Goal: Task Accomplishment & Management: Manage account settings

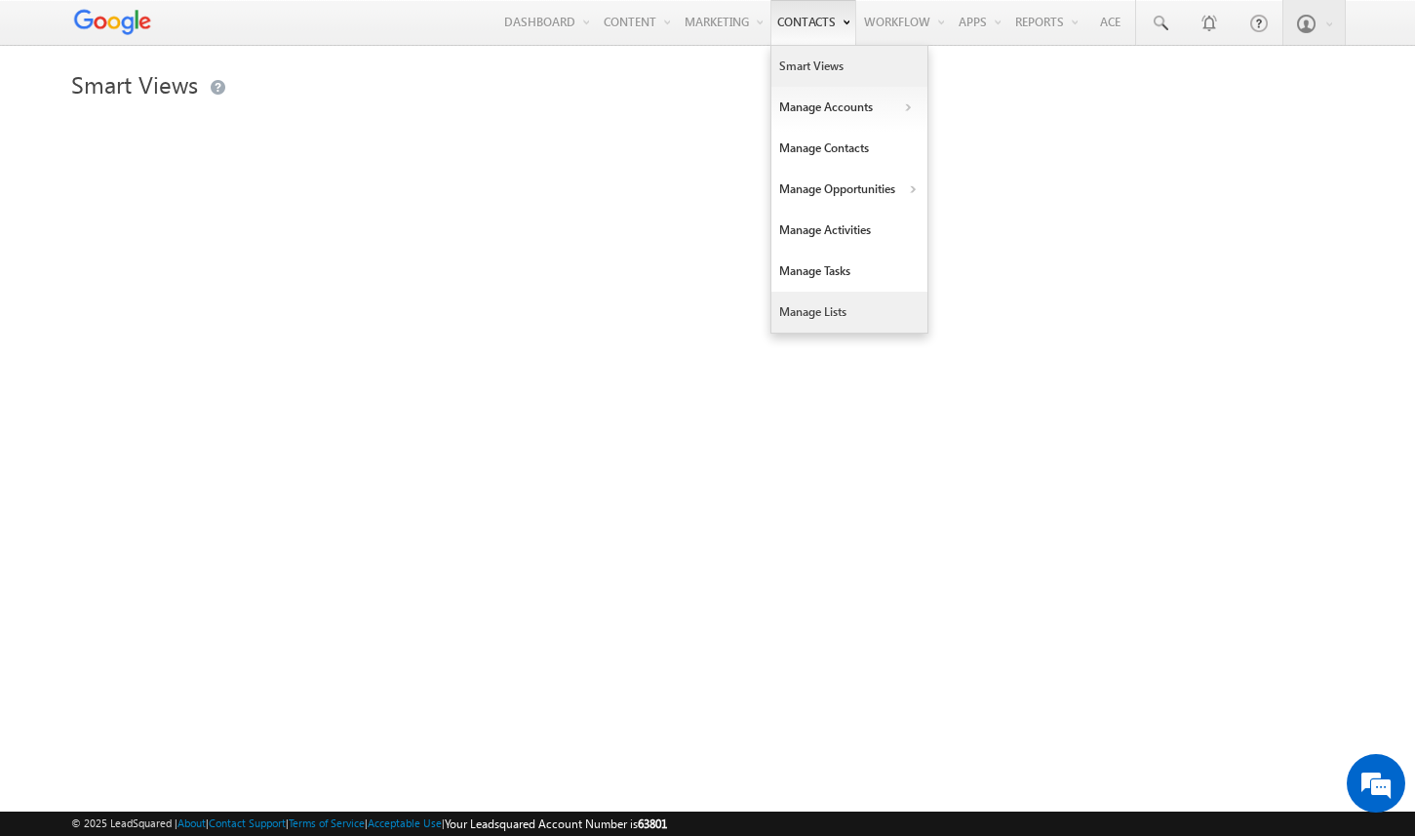
click at [802, 311] on link "Manage Lists" at bounding box center [849, 312] width 156 height 41
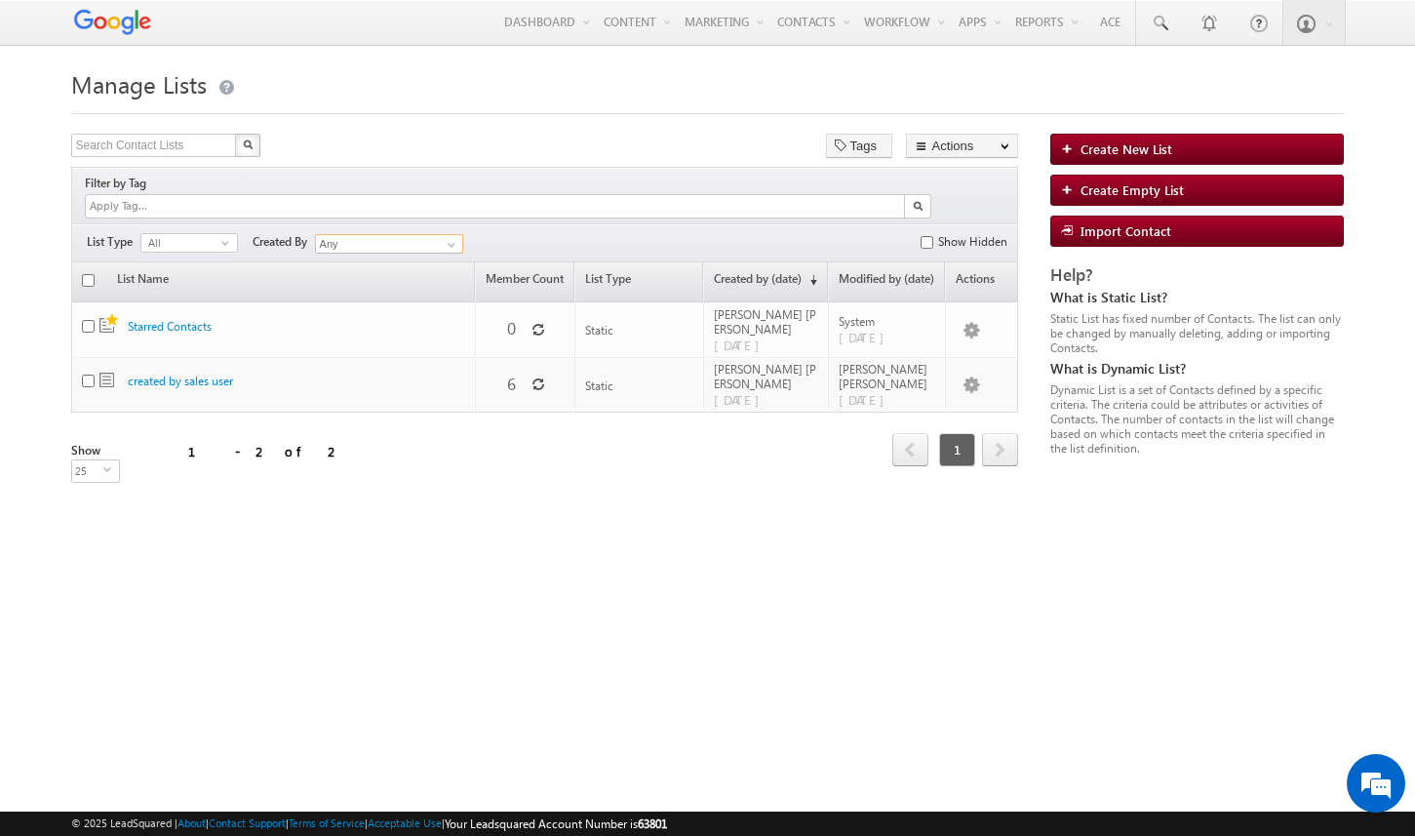
click at [439, 234] on input "Any" at bounding box center [389, 244] width 148 height 20
click at [461, 235] on link at bounding box center [449, 245] width 24 height 20
click at [981, 64] on link "Automation" at bounding box center [936, 66] width 156 height 41
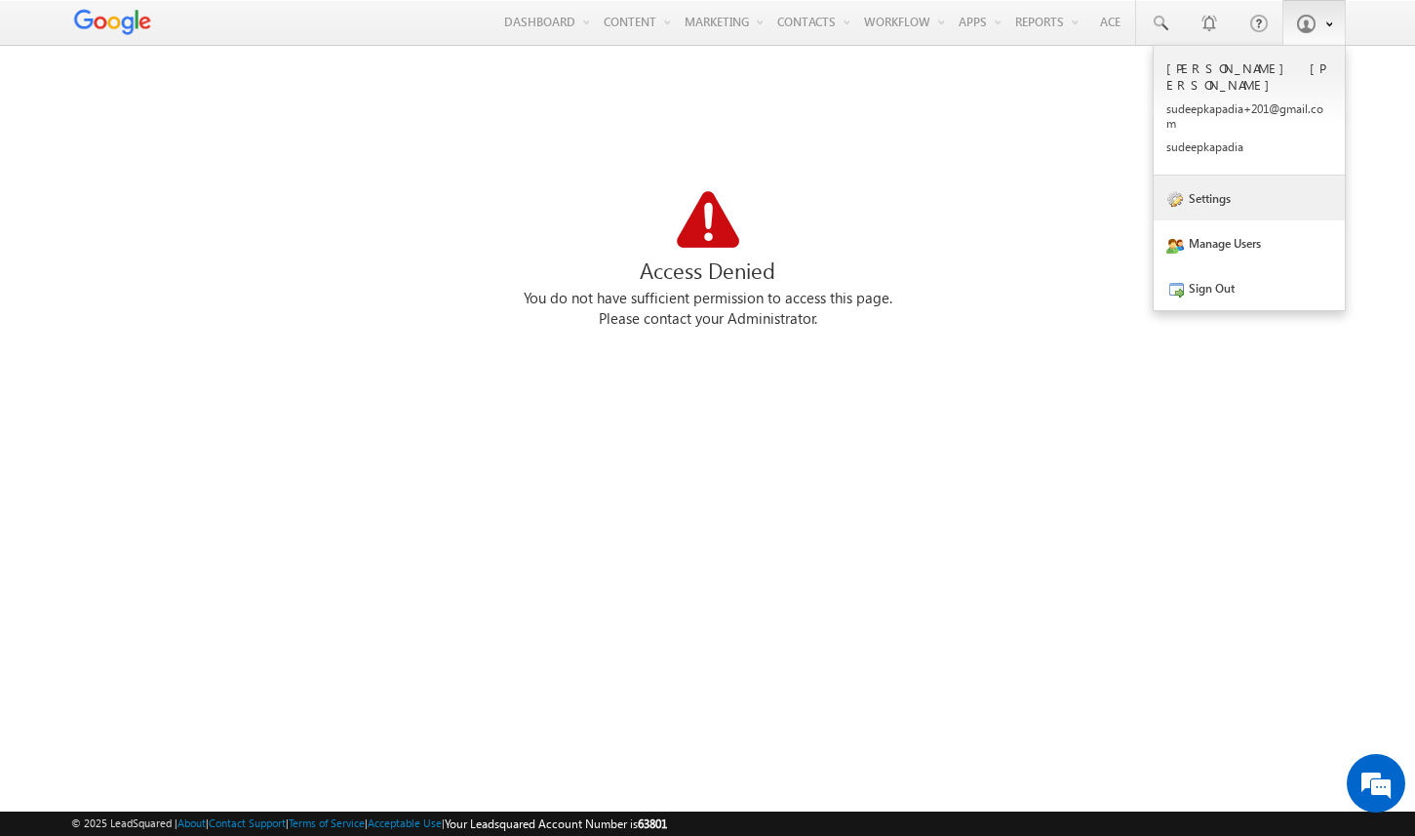
click at [1229, 185] on link "Settings" at bounding box center [1248, 198] width 191 height 45
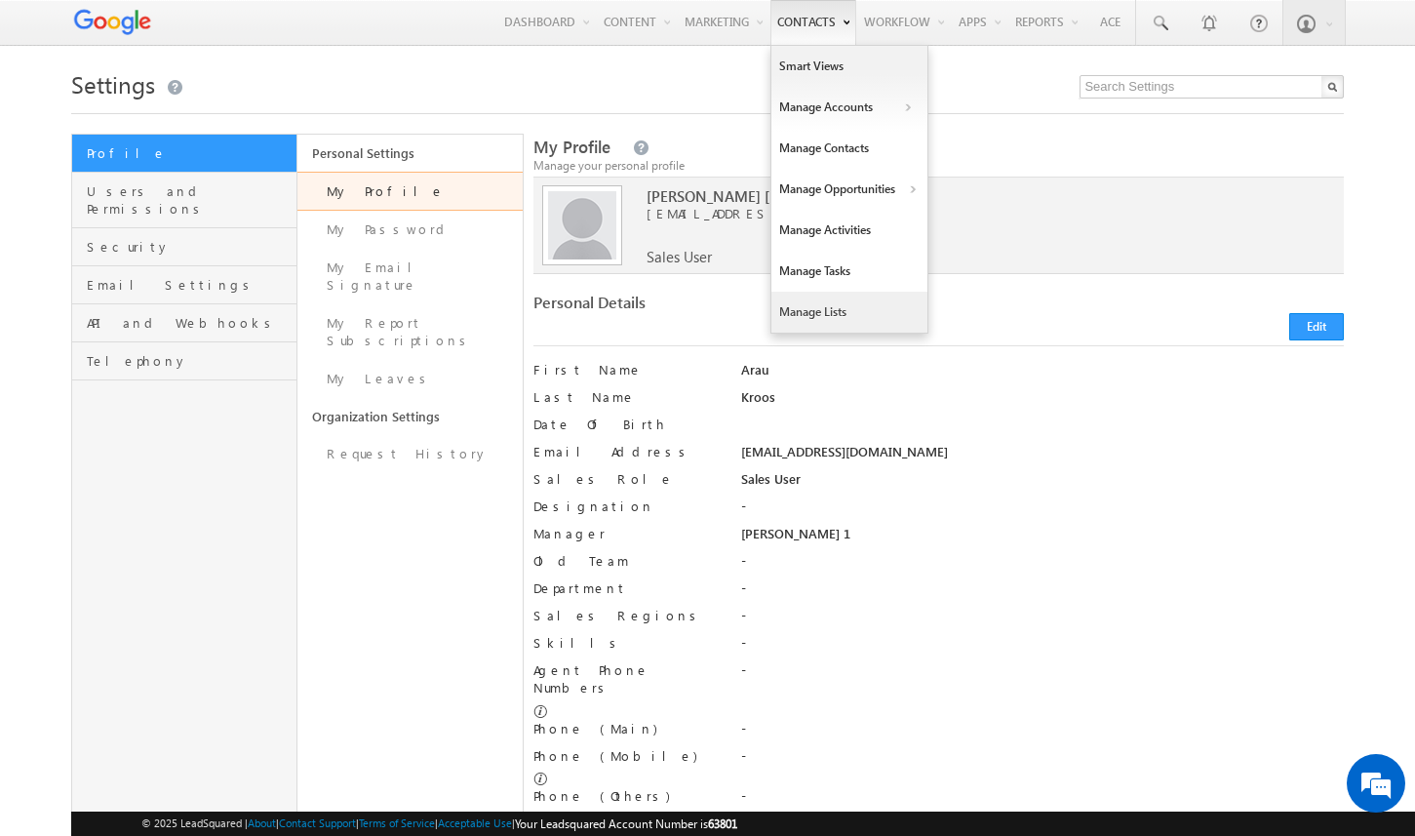
click at [821, 306] on link "Manage Lists" at bounding box center [849, 312] width 156 height 41
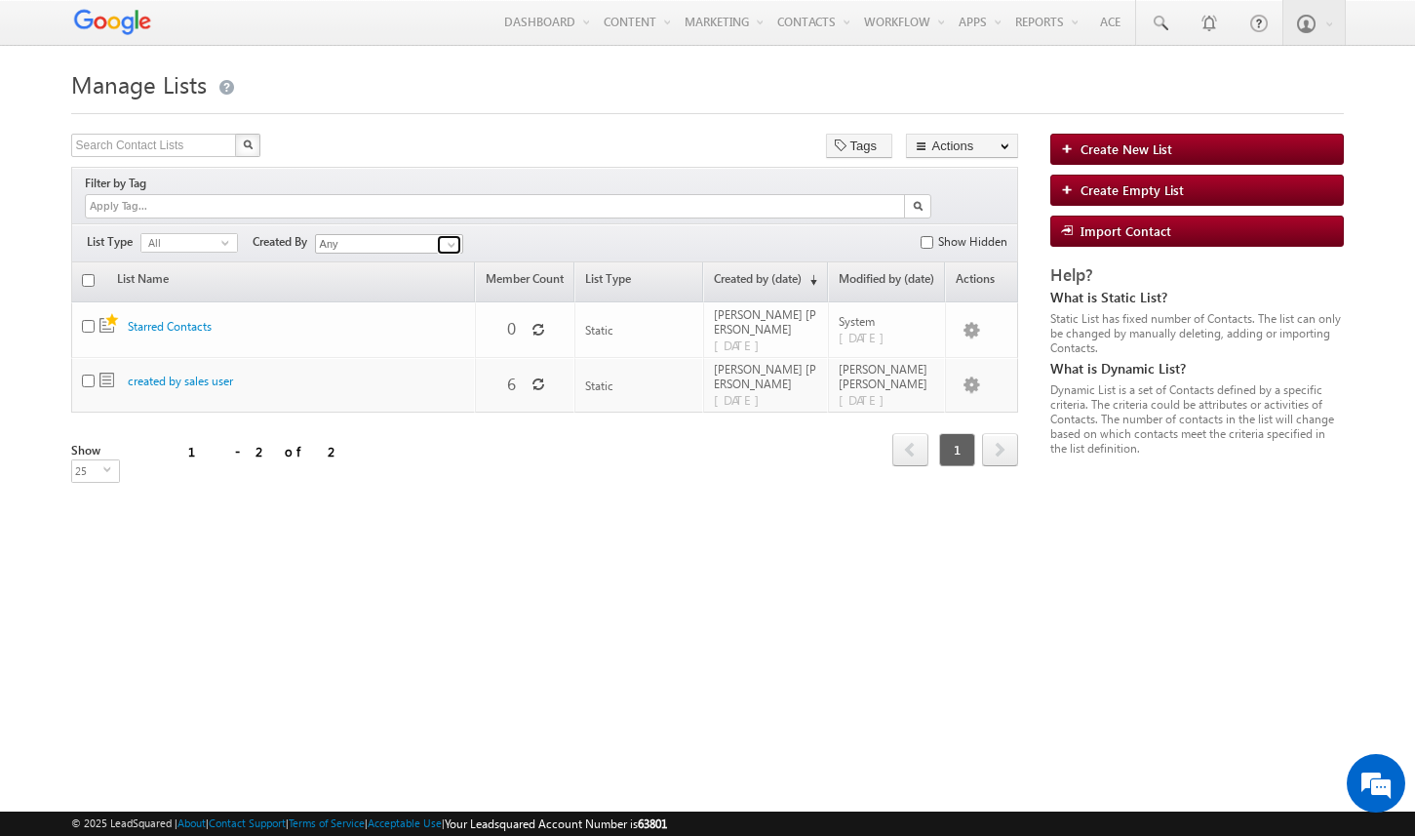
click at [451, 237] on span at bounding box center [452, 245] width 16 height 16
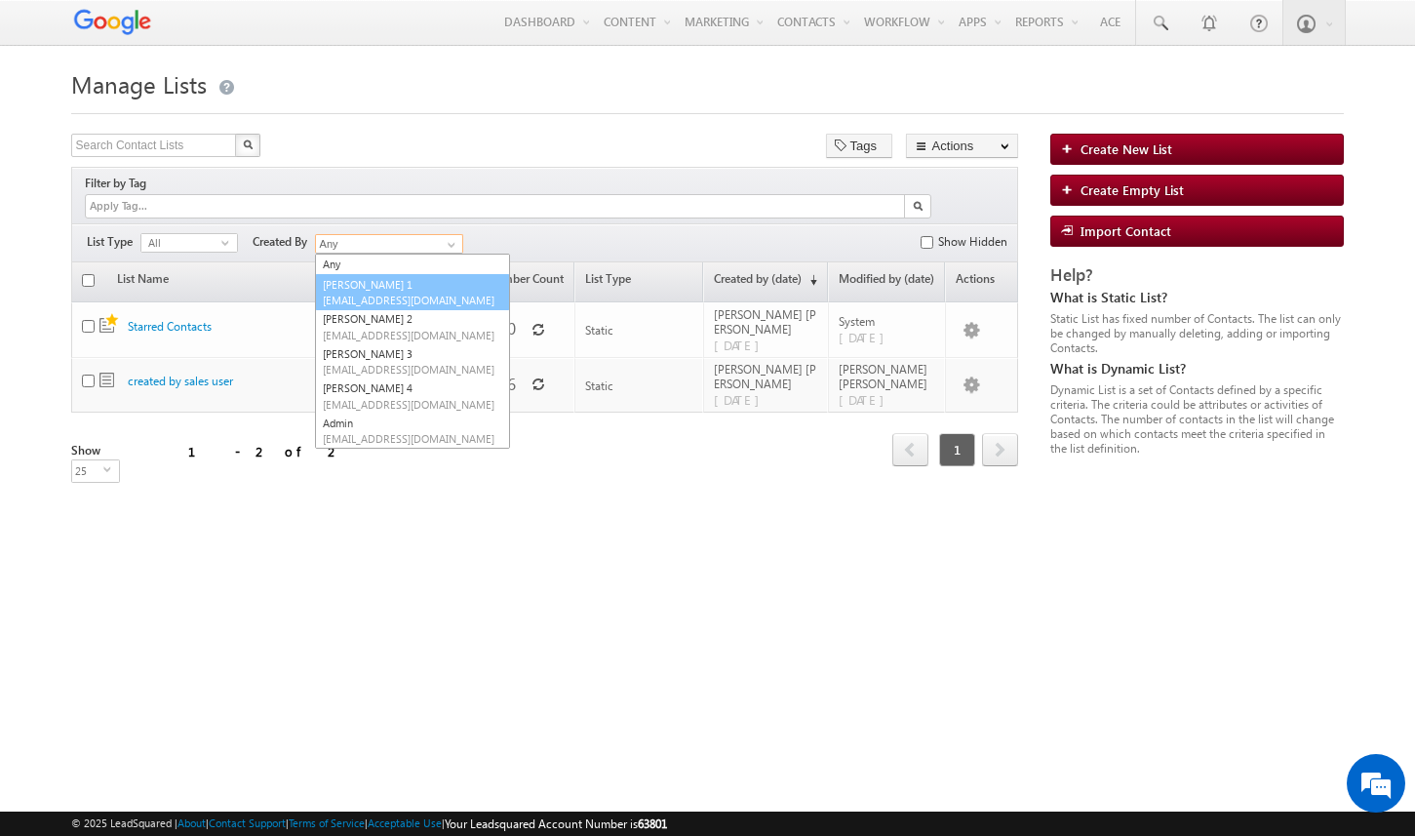
click at [424, 293] on span "[EMAIL_ADDRESS][DOMAIN_NAME]" at bounding box center [411, 300] width 176 height 15
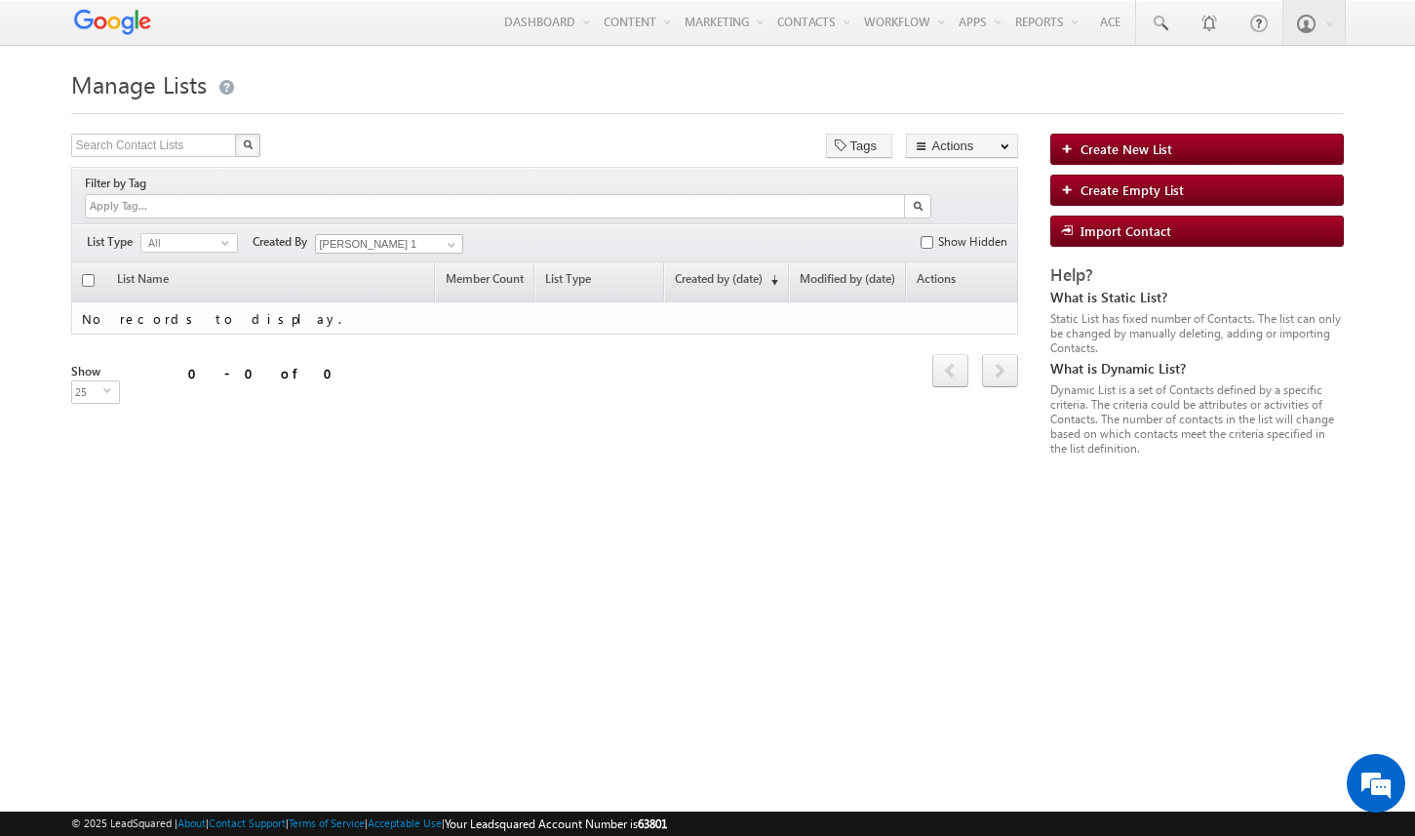
click at [424, 302] on td "No records to display." at bounding box center [544, 318] width 947 height 32
click at [450, 237] on span at bounding box center [452, 245] width 16 height 16
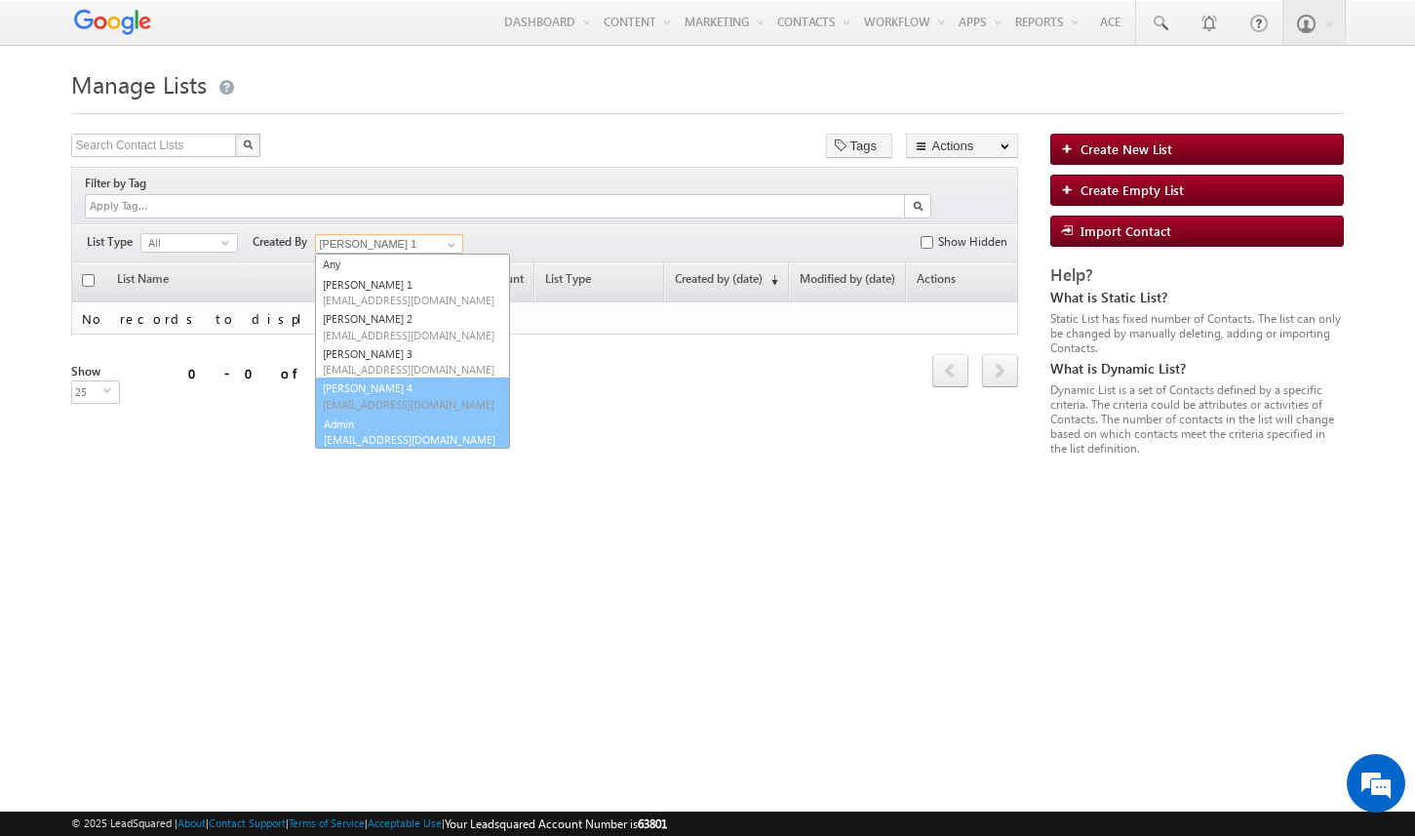
scroll to position [2, 0]
click at [388, 410] on link "Admin sudeepkapadia@gmail.com" at bounding box center [412, 428] width 195 height 37
type input "Admin"
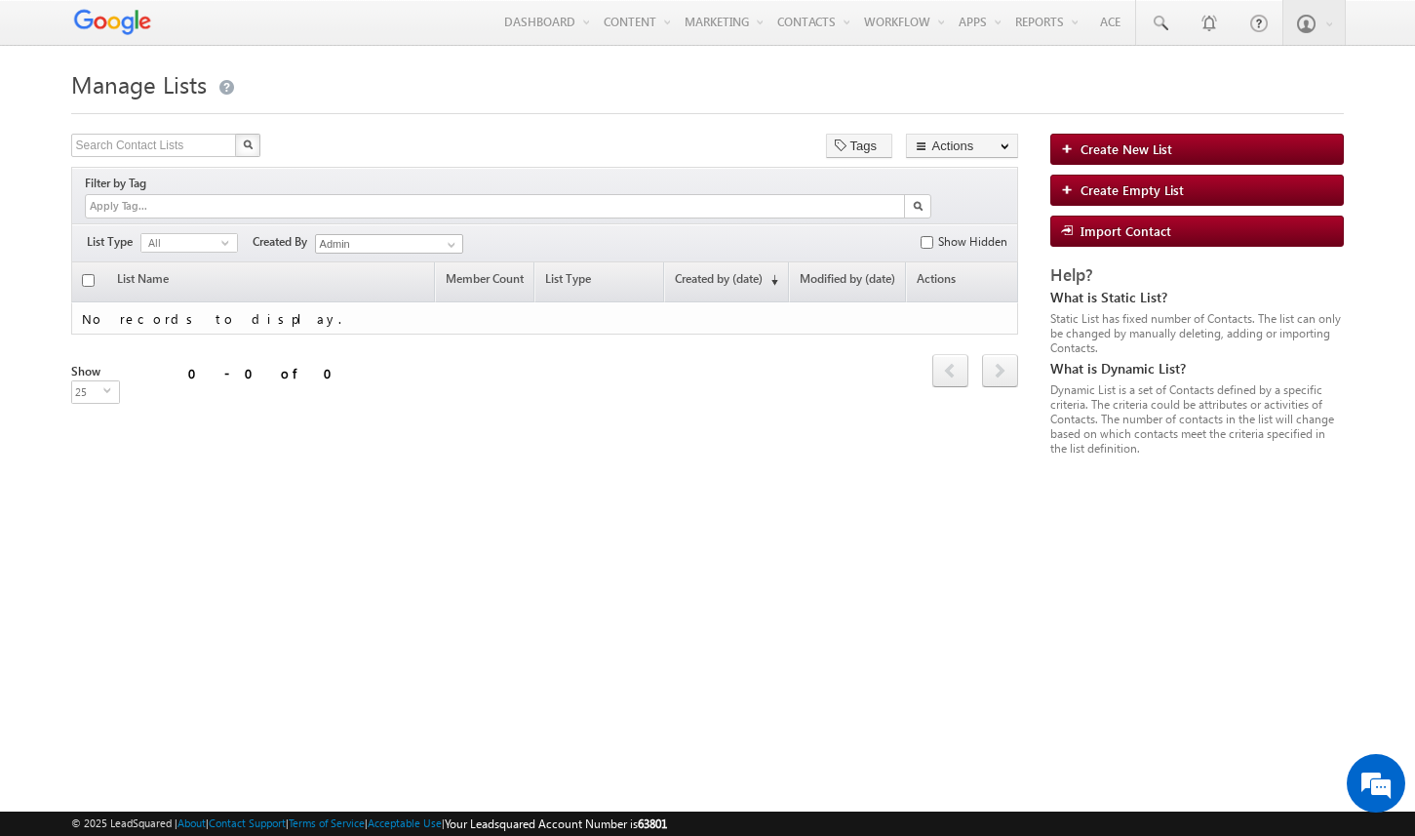
click at [595, 225] on div "Filters List Type All select -1 Created By Any Any A.KAM 1 A.KAM 2 A.KAM 3 A.KA…" at bounding box center [544, 242] width 947 height 39
click at [930, 236] on input "Show Hidden" at bounding box center [926, 242] width 13 height 13
checkbox input "false"
click at [197, 234] on span "All" at bounding box center [181, 243] width 80 height 18
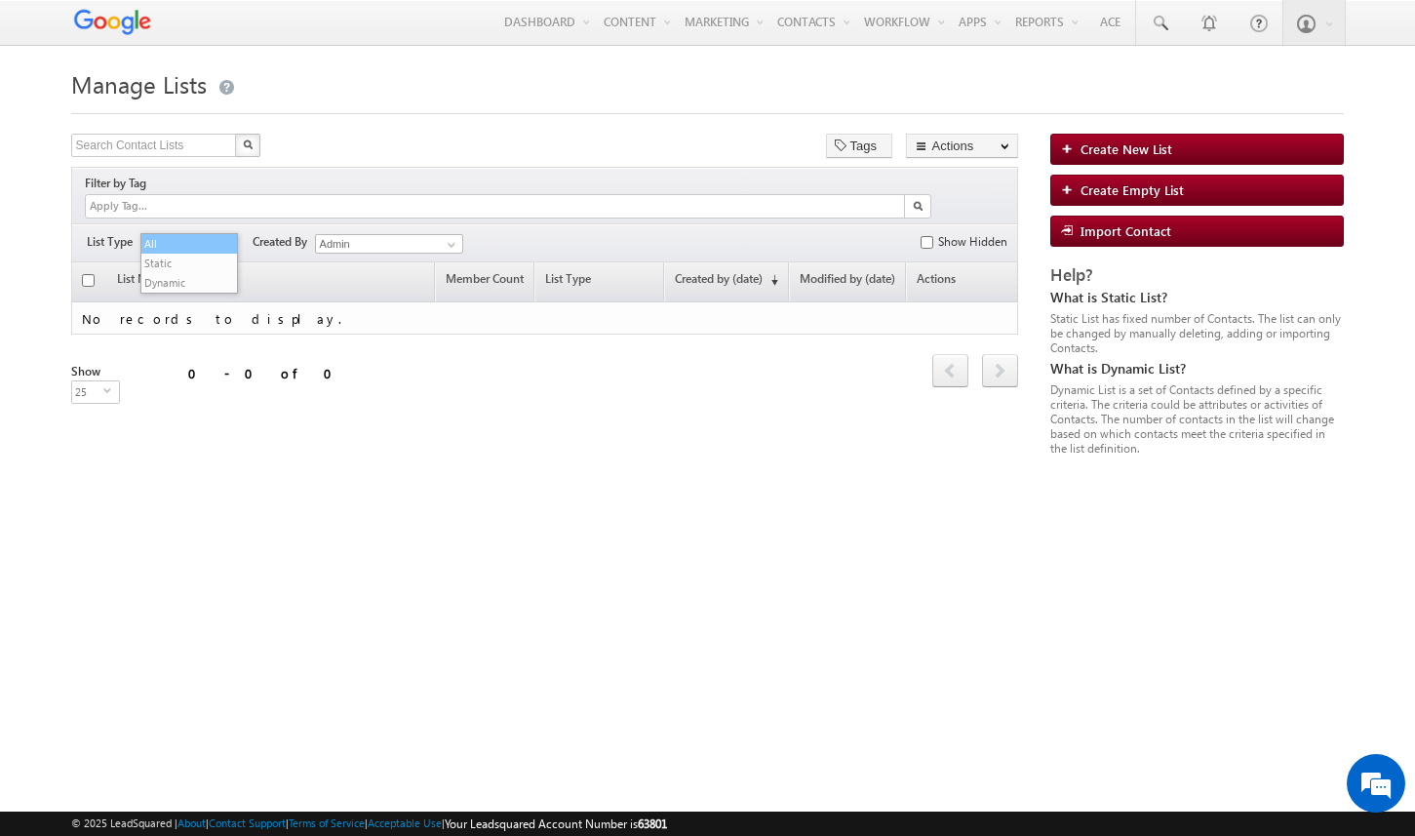
click at [209, 239] on li "All" at bounding box center [189, 244] width 96 height 20
click at [441, 235] on link at bounding box center [449, 245] width 24 height 20
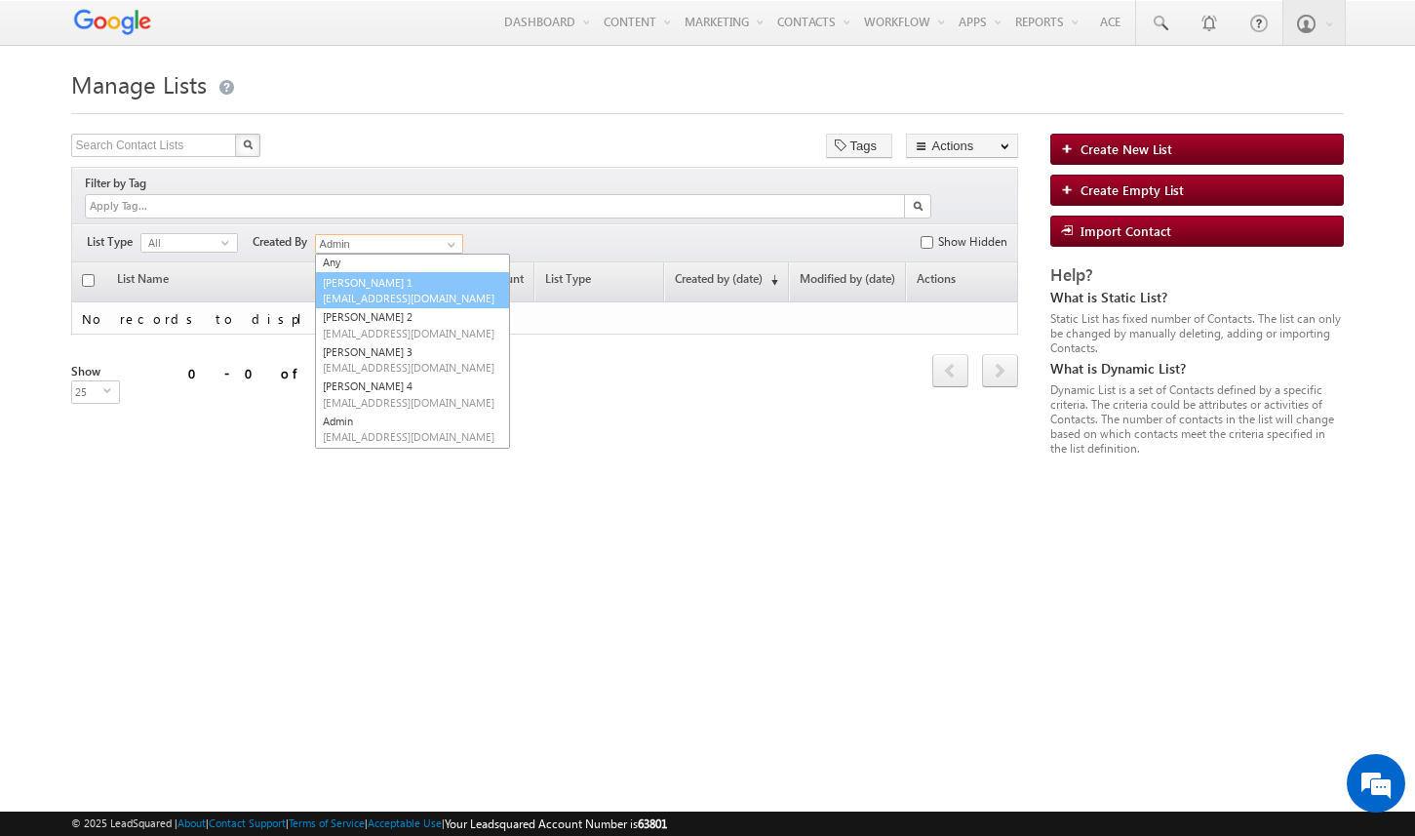
click at [420, 272] on link "A.KAM 1 AKAM1@gmail.com" at bounding box center [412, 290] width 195 height 37
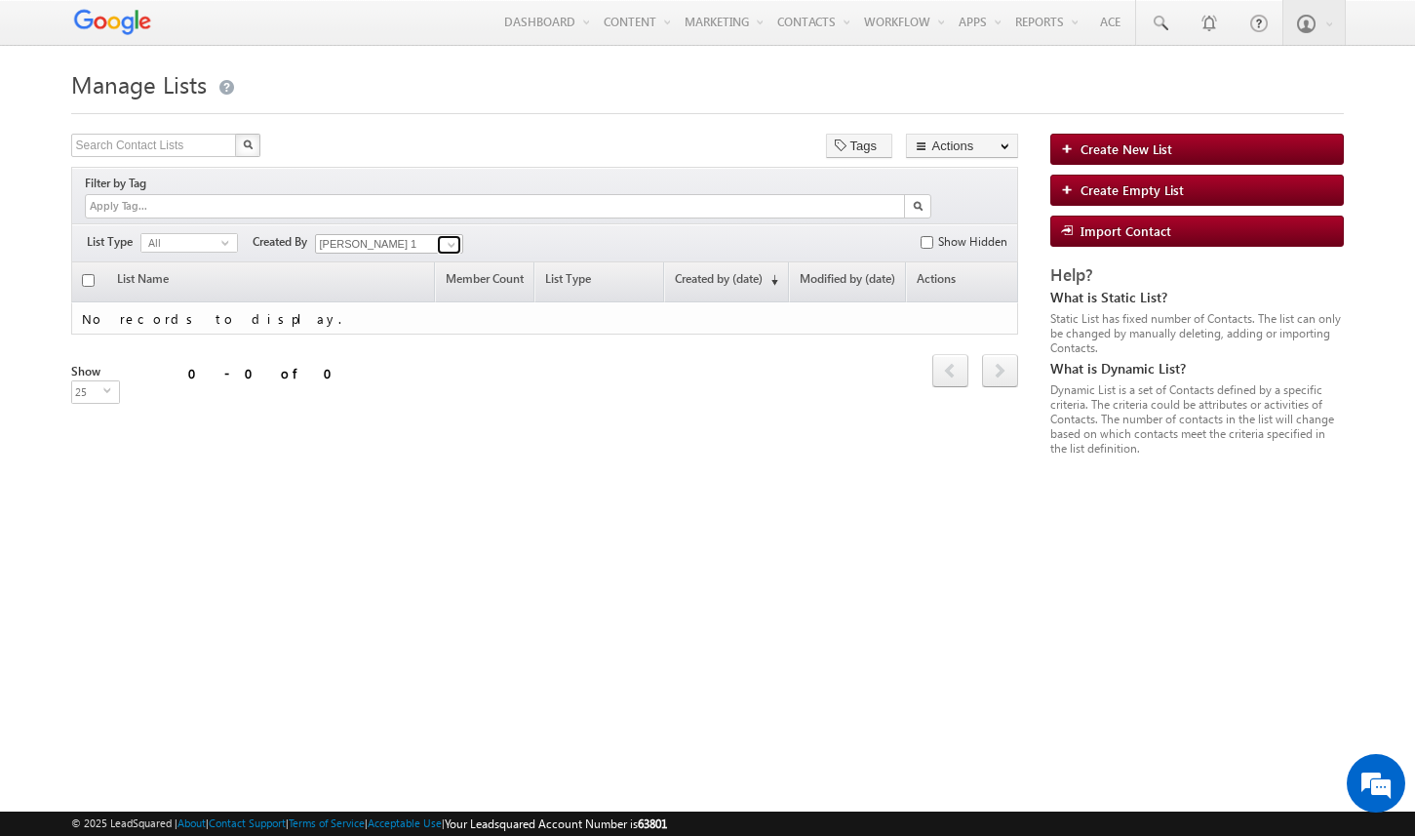
click at [452, 237] on span at bounding box center [452, 245] width 16 height 16
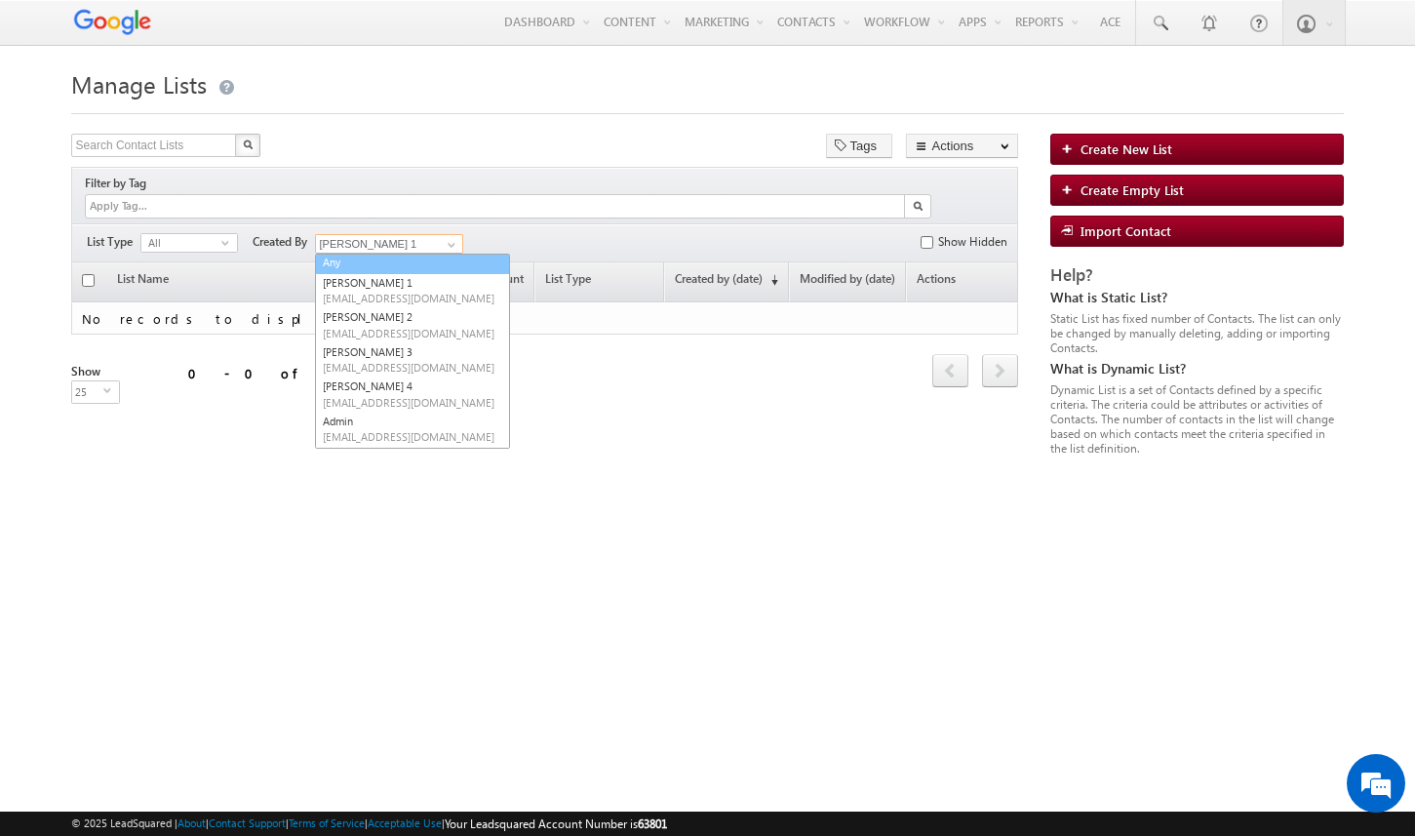
scroll to position [0, 0]
click at [427, 254] on link "Any" at bounding box center [412, 265] width 195 height 22
type input "Any"
